Goal: Task Accomplishment & Management: Complete application form

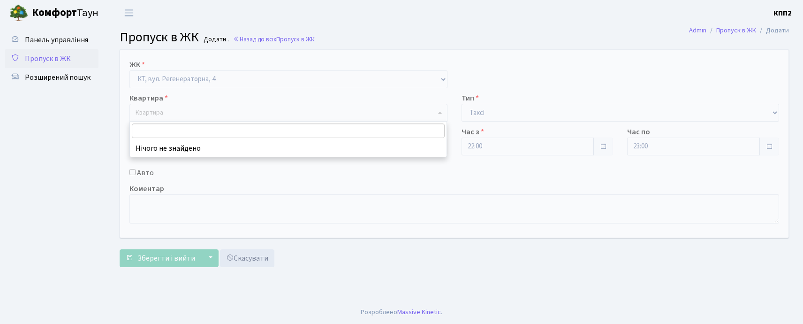
select select "271"
select select "2"
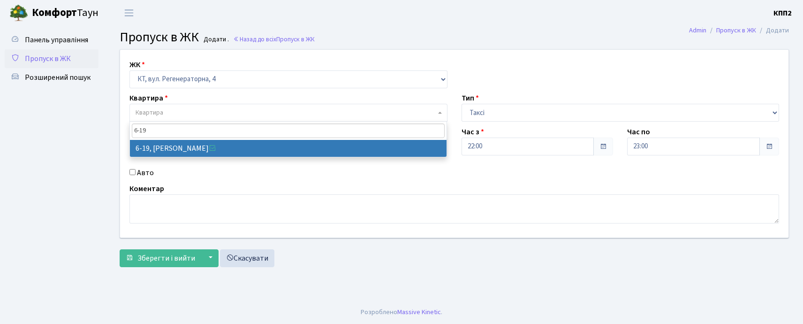
type input "6-19"
select select "5199"
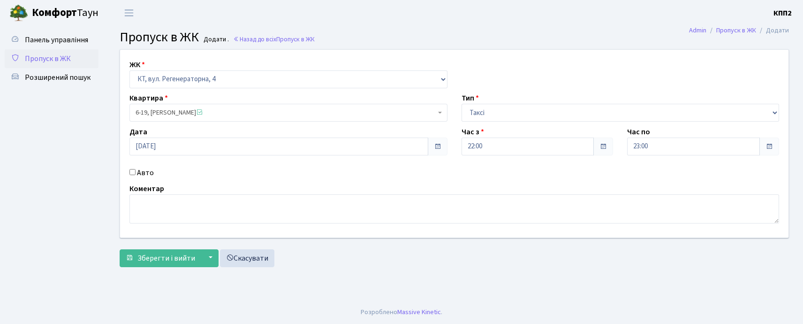
click at [128, 170] on div "Авто" at bounding box center [288, 172] width 332 height 11
click at [129, 172] on input "Авто" at bounding box center [132, 172] width 6 height 6
checkbox input "true"
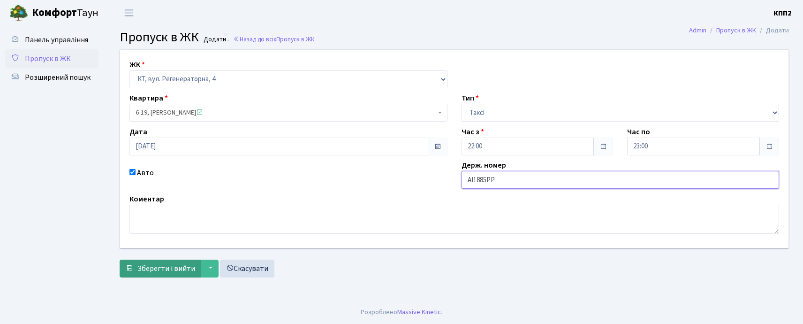
type input "АІ1885РР"
click at [163, 271] on button "Зберегти і вийти" at bounding box center [161, 268] width 82 height 18
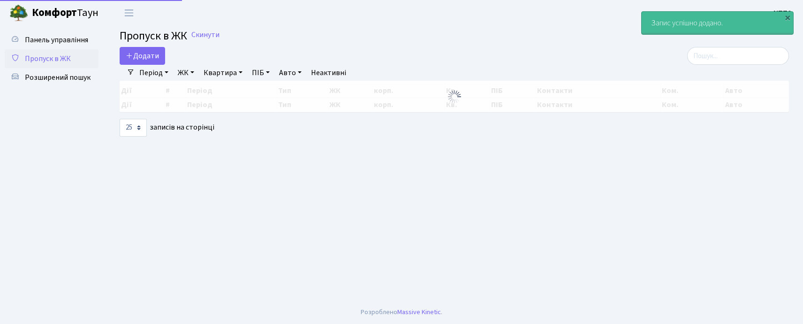
select select "25"
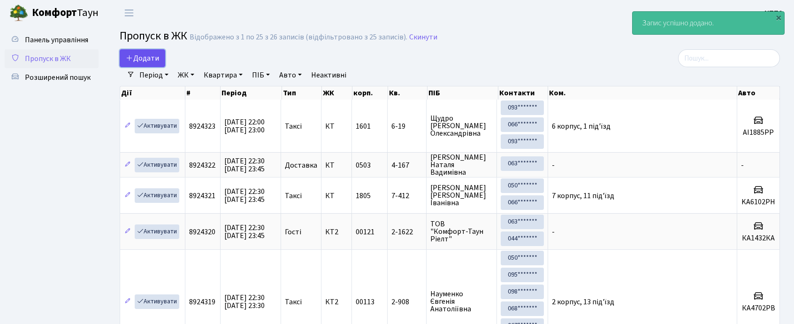
click at [150, 57] on span "Додати" at bounding box center [142, 58] width 33 height 10
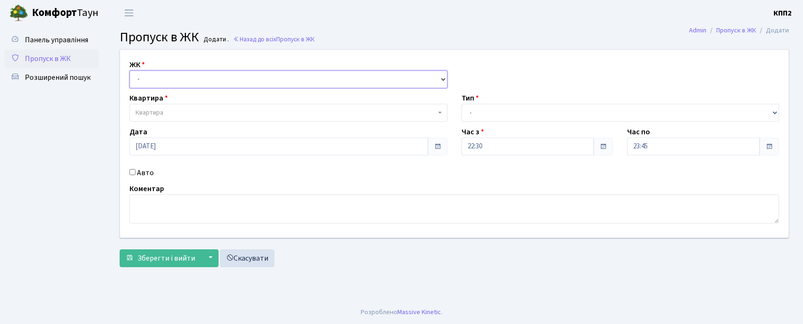
drag, startPoint x: 191, startPoint y: 81, endPoint x: 190, endPoint y: 87, distance: 6.2
click at [191, 83] on select "- КТ, вул. Регенераторна, 4 КТ2, просп. Соборності, 17 КТ3, вул. Березнева, 16 …" at bounding box center [288, 79] width 318 height 18
select select "271"
click at [129, 70] on select "- КТ, вул. Регенераторна, 4 КТ2, просп. Соборності, 17 КТ3, вул. Березнева, 16 …" at bounding box center [288, 79] width 318 height 18
select select
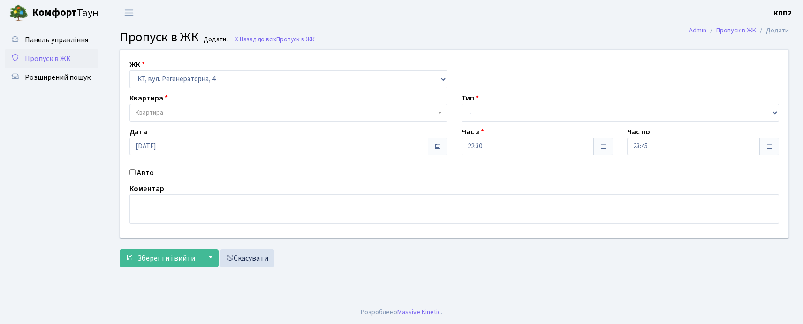
click at [458, 111] on div "Тип - Доставка Таксі Гості Сервіс" at bounding box center [620, 106] width 332 height 29
click at [469, 115] on select "- Доставка Таксі Гості Сервіс" at bounding box center [621, 113] width 318 height 18
select select "2"
click at [462, 104] on select "- Доставка Таксі Гості Сервіс" at bounding box center [621, 113] width 318 height 18
click at [160, 117] on span "Квартира" at bounding box center [150, 112] width 28 height 9
